Goal: Task Accomplishment & Management: Use online tool/utility

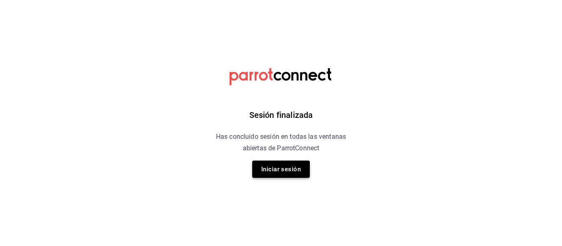
click at [282, 174] on button "Iniciar sesión" at bounding box center [281, 169] width 58 height 17
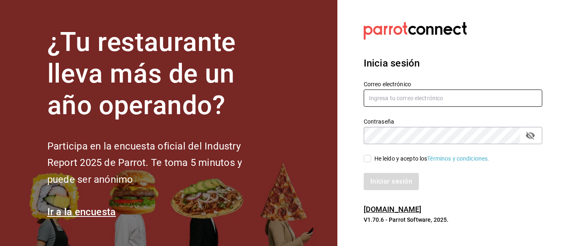
type input "[EMAIL_ADDRESS][DOMAIN_NAME]"
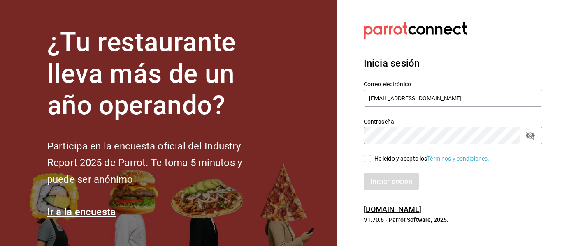
click at [378, 161] on div "He leído y acepto los Términos y condiciones." at bounding box center [431, 159] width 115 height 9
click at [371, 161] on input "He leído y acepto los Términos y condiciones." at bounding box center [366, 158] width 7 height 7
checkbox input "true"
click at [388, 185] on button "Iniciar sesión" at bounding box center [391, 181] width 56 height 17
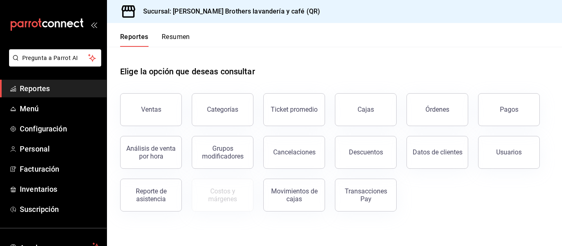
click at [160, 188] on div "Reporte de asistencia" at bounding box center [150, 195] width 51 height 16
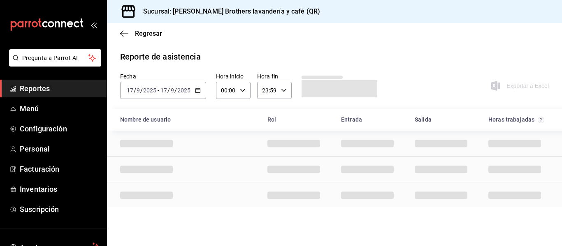
click at [199, 95] on div "[DATE] [DATE] - [DATE] [DATE]" at bounding box center [163, 90] width 86 height 17
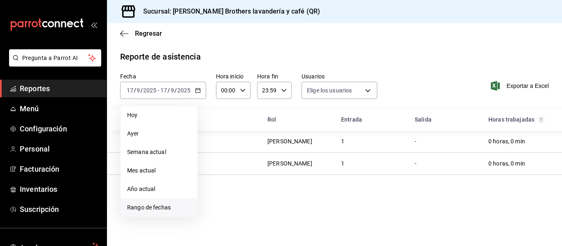
type input "664b9a0d-efaa-48af-a481-1de7d1ad04ae,a2a4f84d-ac23-4e84-8198-1e1966fa1c11,e029a…"
click at [128, 207] on span "Rango de fechas" at bounding box center [159, 207] width 64 height 9
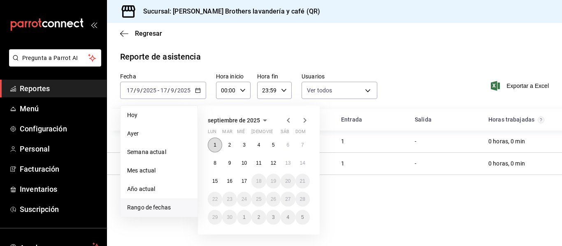
click at [214, 146] on abbr "1" at bounding box center [214, 145] width 3 height 6
click at [221, 183] on button "15" at bounding box center [215, 181] width 14 height 15
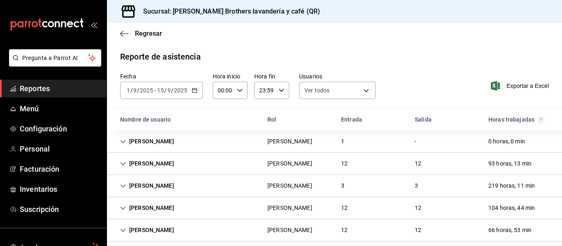
click at [261, 226] on div "[PERSON_NAME]" at bounding box center [290, 230] width 58 height 15
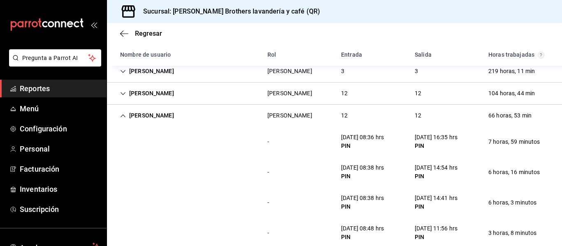
scroll to position [100, 0]
